Goal: Transaction & Acquisition: Purchase product/service

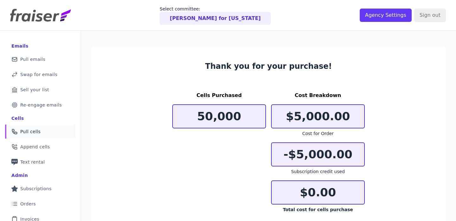
click at [54, 127] on link "Phone Icon Outline of a phone Pull cells" at bounding box center [40, 131] width 71 height 14
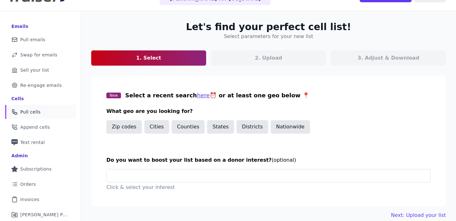
scroll to position [31, 0]
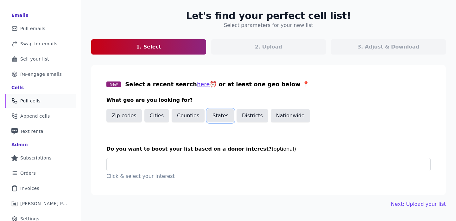
click at [216, 114] on button "States" at bounding box center [220, 115] width 27 height 13
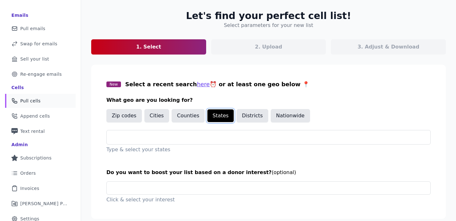
scroll to position [51, 0]
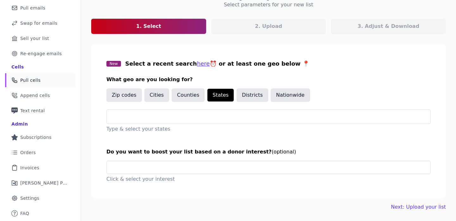
click at [216, 114] on input "text" at bounding box center [271, 117] width 319 height 8
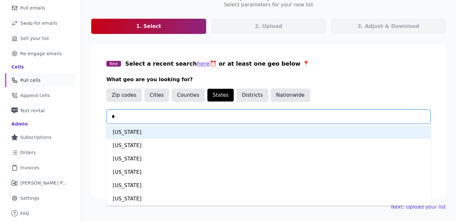
type input "**"
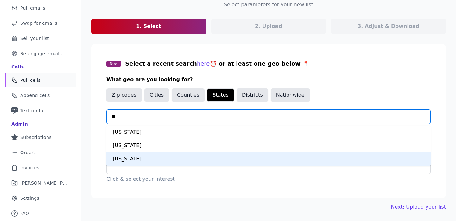
click at [181, 159] on div "Texas" at bounding box center [268, 158] width 324 height 13
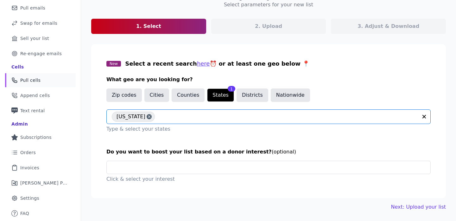
click at [181, 159] on section "New Select a recent search here ⏰ or at least one geo below 📍 What geo are you …" at bounding box center [268, 121] width 355 height 154
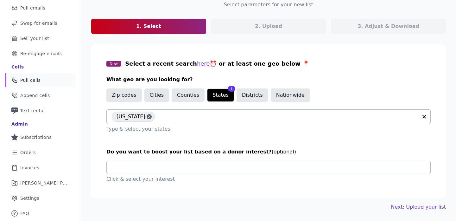
click at [191, 166] on input "text" at bounding box center [271, 167] width 319 height 13
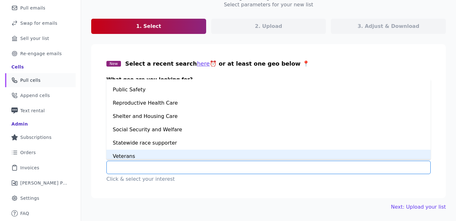
scroll to position [408, 0]
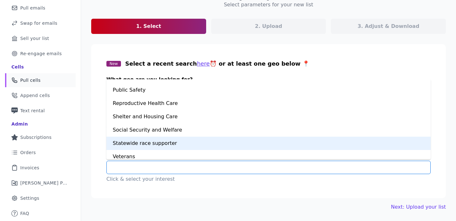
click at [173, 138] on div "Statewide race supporter" at bounding box center [268, 143] width 324 height 13
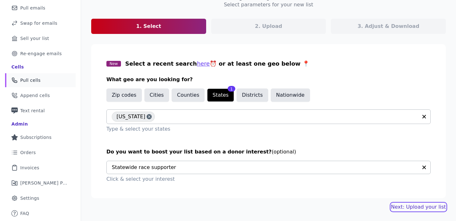
click at [425, 205] on link "Next: Upload your list" at bounding box center [418, 207] width 55 height 8
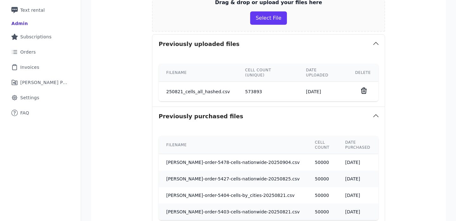
scroll to position [220, 0]
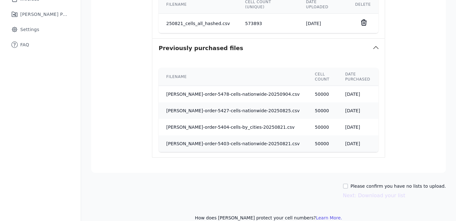
click at [414, 183] on label "Please confirm you have no lists to upload." at bounding box center [398, 186] width 95 height 6
click at [348, 183] on input "Please confirm you have no lists to upload." at bounding box center [345, 185] width 5 height 5
checkbox input "true"
click at [400, 192] on button "Next: Download your list" at bounding box center [374, 196] width 62 height 8
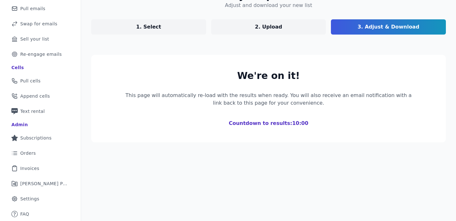
scroll to position [51, 0]
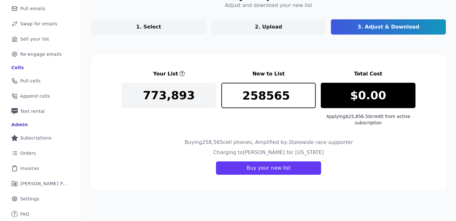
click at [265, 79] on div "Your List New to List Total Cost 773,893 258565 $0.00 Applying $25,856.50 credi…" at bounding box center [269, 98] width 294 height 56
click at [264, 87] on input "258565" at bounding box center [268, 95] width 95 height 25
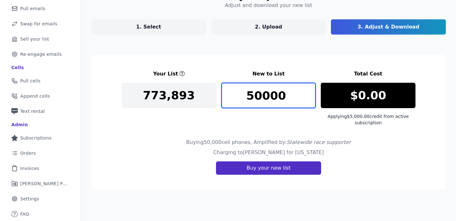
type input "50000"
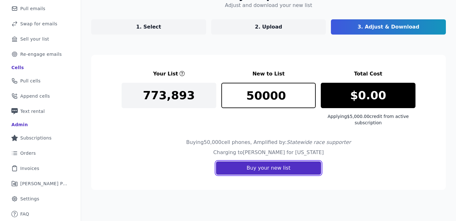
click at [274, 173] on button "Buy your new list" at bounding box center [268, 167] width 105 height 13
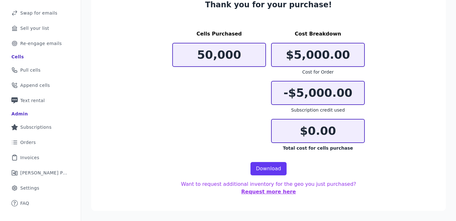
scroll to position [61, 0]
click at [277, 168] on link "Download" at bounding box center [269, 168] width 36 height 13
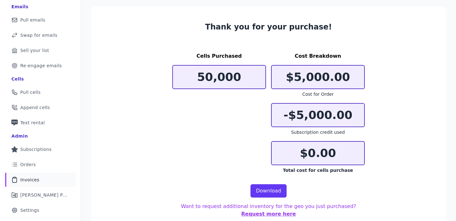
click at [34, 185] on link "Clipboard Icon Outline of a clipboard Invoices" at bounding box center [40, 180] width 71 height 14
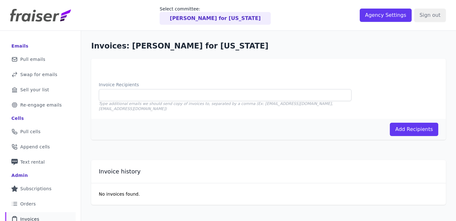
scroll to position [51, 0]
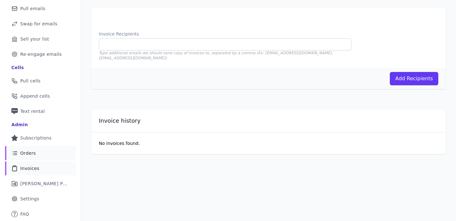
click at [28, 150] on span "Orders" at bounding box center [28, 153] width 16 height 6
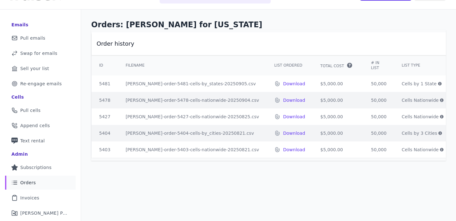
scroll to position [16, 0]
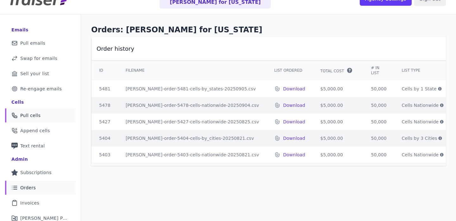
click at [35, 114] on span "Pull cells" at bounding box center [30, 115] width 20 height 6
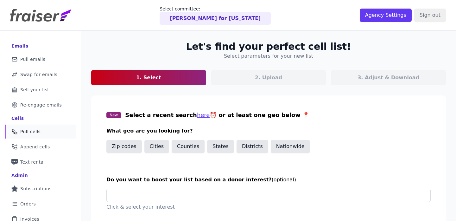
scroll to position [51, 0]
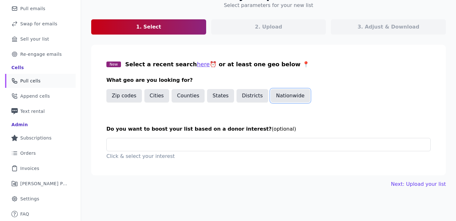
click at [288, 100] on button "Nationwide" at bounding box center [290, 95] width 39 height 13
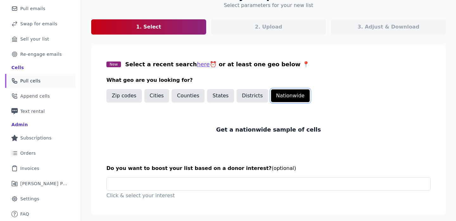
click at [288, 100] on button "Nationwide" at bounding box center [290, 95] width 39 height 13
click at [222, 92] on button "States" at bounding box center [220, 95] width 27 height 13
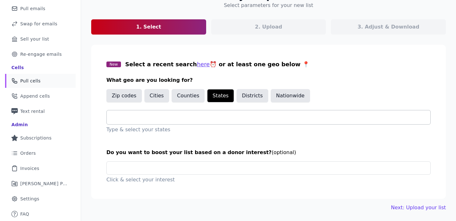
click at [211, 113] on div at bounding box center [271, 117] width 319 height 14
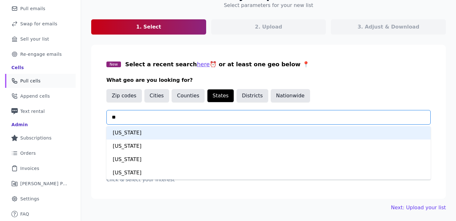
type input "***"
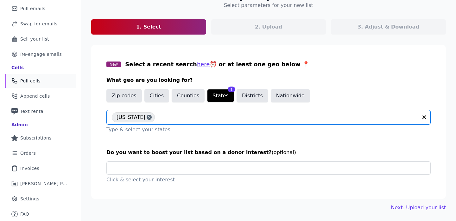
scroll to position [51, 0]
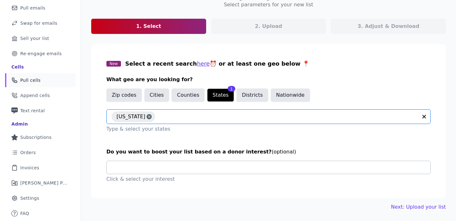
click at [190, 165] on input "text" at bounding box center [271, 167] width 319 height 13
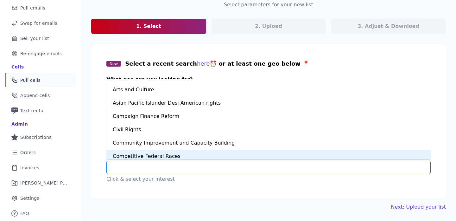
scroll to position [27, 0]
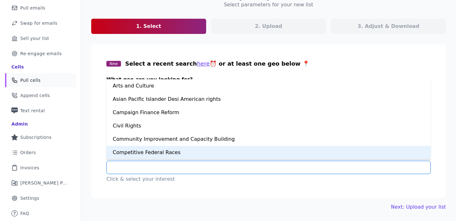
click at [181, 155] on div "Competitive Federal Races" at bounding box center [268, 152] width 324 height 13
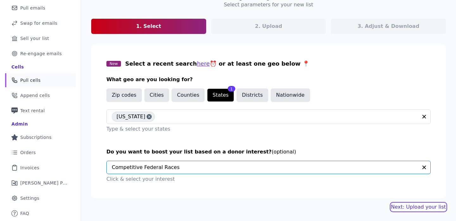
click at [422, 207] on link "Next: Upload your list" at bounding box center [418, 207] width 55 height 8
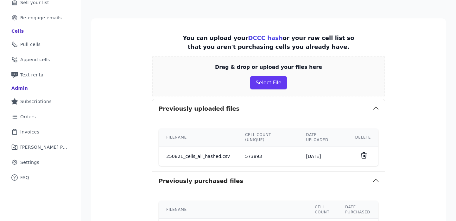
scroll to position [236, 0]
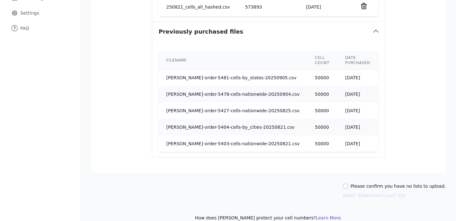
click at [390, 183] on label "Please confirm you have no lists to upload." at bounding box center [398, 186] width 95 height 6
click at [348, 183] on input "Please confirm you have no lists to upload." at bounding box center [345, 185] width 5 height 5
checkbox input "true"
click at [387, 192] on button "Next: Download your list" at bounding box center [374, 196] width 62 height 8
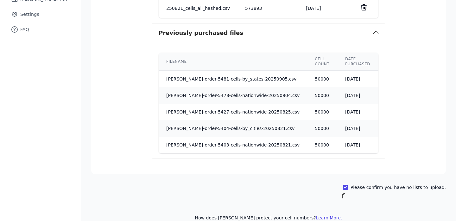
scroll to position [51, 0]
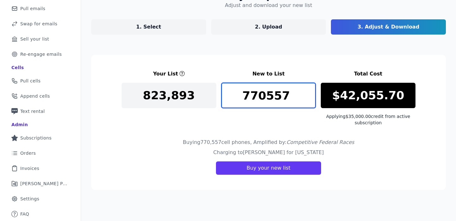
click at [264, 96] on input "770557" at bounding box center [268, 95] width 95 height 25
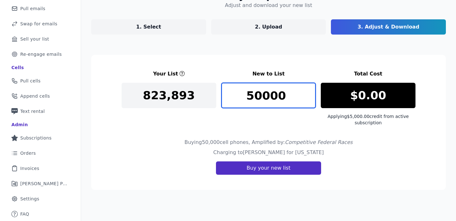
type input "50000"
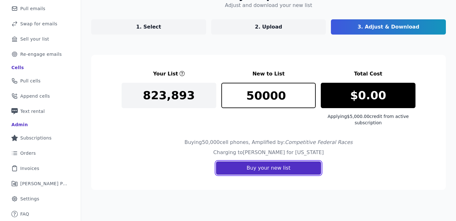
click at [270, 169] on button "Buy your new list" at bounding box center [268, 167] width 105 height 13
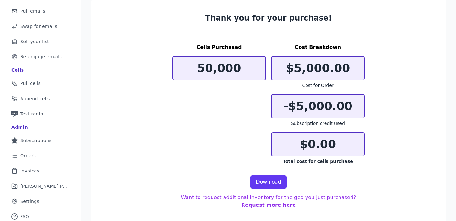
scroll to position [61, 0]
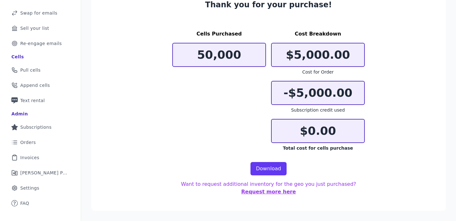
click at [266, 179] on section "Thank you for your purchase! Cells Purchased 50,000 Cost Breakdown $5,000.00 Co…" at bounding box center [268, 97] width 355 height 226
click at [266, 175] on section "Thank you for your purchase! Cells Purchased 50,000 Cost Breakdown $5,000.00 Co…" at bounding box center [268, 97] width 355 height 226
click at [268, 170] on link "Download" at bounding box center [269, 168] width 36 height 13
click at [49, 65] on link "Phone Icon Outline of a phone Pull cells" at bounding box center [40, 70] width 71 height 14
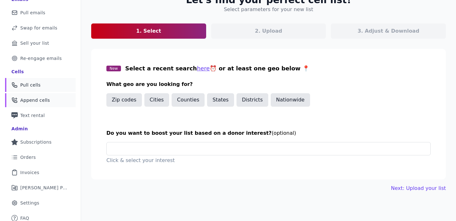
scroll to position [48, 0]
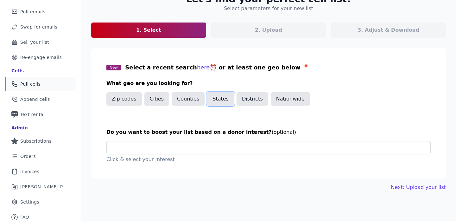
click at [216, 99] on button "States" at bounding box center [220, 98] width 27 height 13
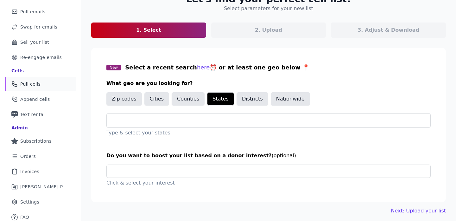
click at [206, 111] on div "New Select a recent search here ⏰ or at least one geo below 📍 What geo are you …" at bounding box center [268, 99] width 324 height 73
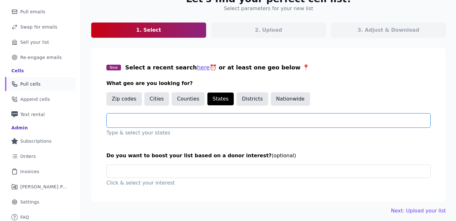
click at [203, 120] on input "text" at bounding box center [271, 121] width 319 height 8
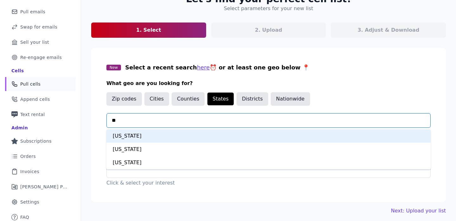
type input "***"
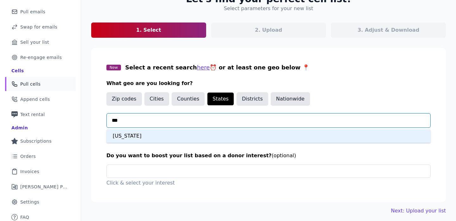
click at [159, 133] on div "Texas" at bounding box center [268, 135] width 324 height 13
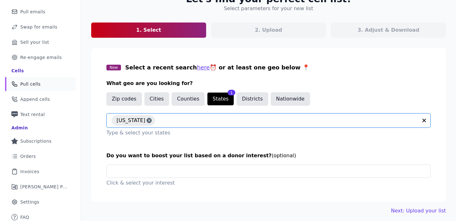
scroll to position [51, 0]
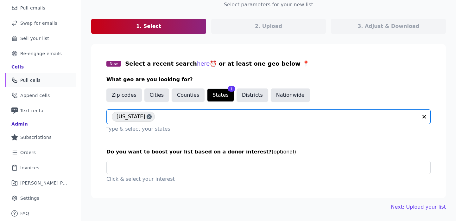
click at [185, 159] on section "New Select a recent search here ⏰ or at least one geo below 📍 What geo are you …" at bounding box center [268, 121] width 355 height 154
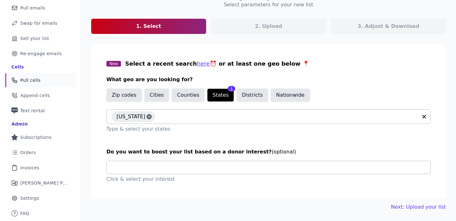
click at [184, 168] on input "text" at bounding box center [271, 167] width 319 height 13
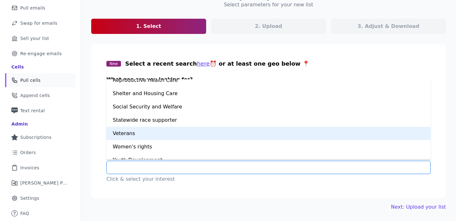
scroll to position [430, 0]
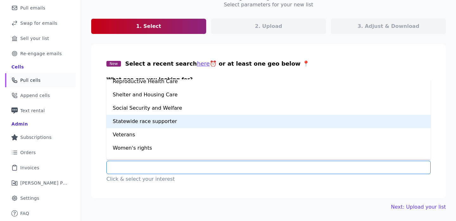
click at [183, 121] on div "Statewide race supporter" at bounding box center [268, 121] width 324 height 13
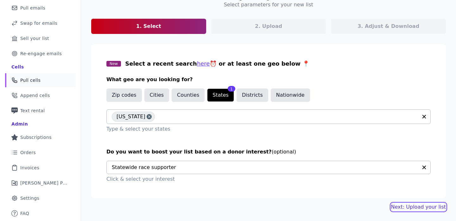
click at [402, 204] on link "Next: Upload your list" at bounding box center [418, 207] width 55 height 8
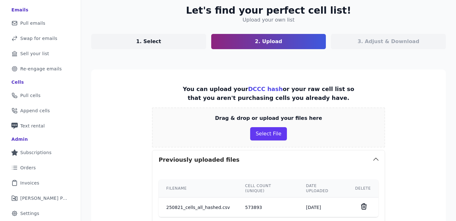
scroll to position [253, 0]
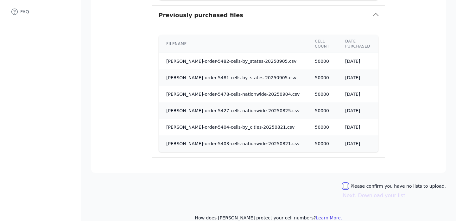
click at [348, 183] on input "Please confirm you have no lists to upload." at bounding box center [345, 185] width 5 height 5
checkbox input "true"
click at [355, 192] on button "Next: Download your list" at bounding box center [374, 196] width 62 height 8
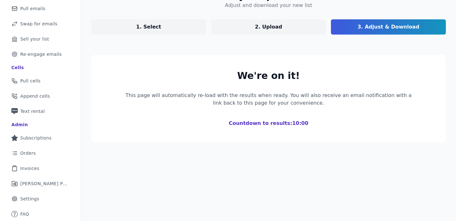
scroll to position [51, 0]
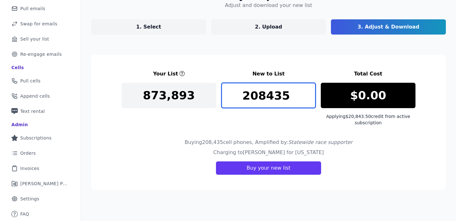
click at [275, 94] on input "208435" at bounding box center [268, 95] width 95 height 25
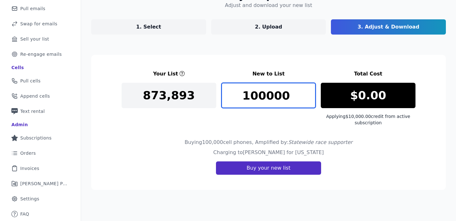
type input "100000"
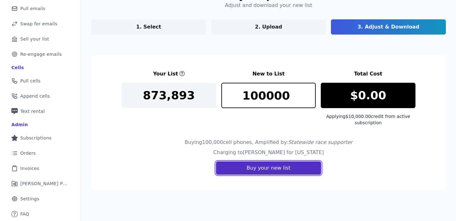
click at [276, 168] on button "Buy your new list" at bounding box center [268, 167] width 105 height 13
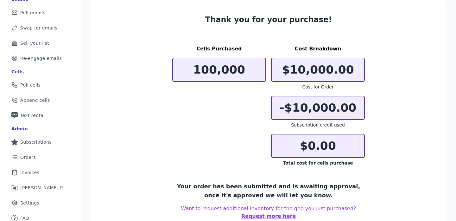
scroll to position [41, 0]
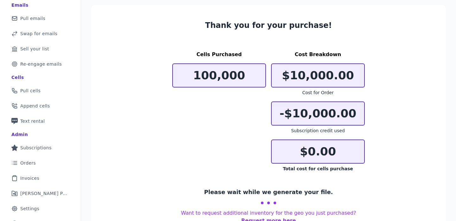
click at [386, 25] on section "Thank you for your purchase! Cells Purchased 100,000 Cost Breakdown $10,000.00 …" at bounding box center [268, 122] width 355 height 234
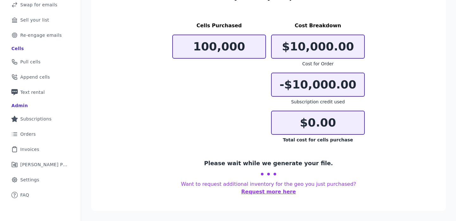
scroll to position [61, 0]
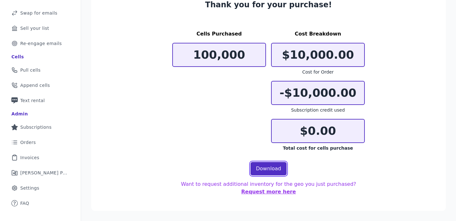
click at [269, 167] on link "Download" at bounding box center [269, 168] width 36 height 13
